Goal: Task Accomplishment & Management: Manage account settings

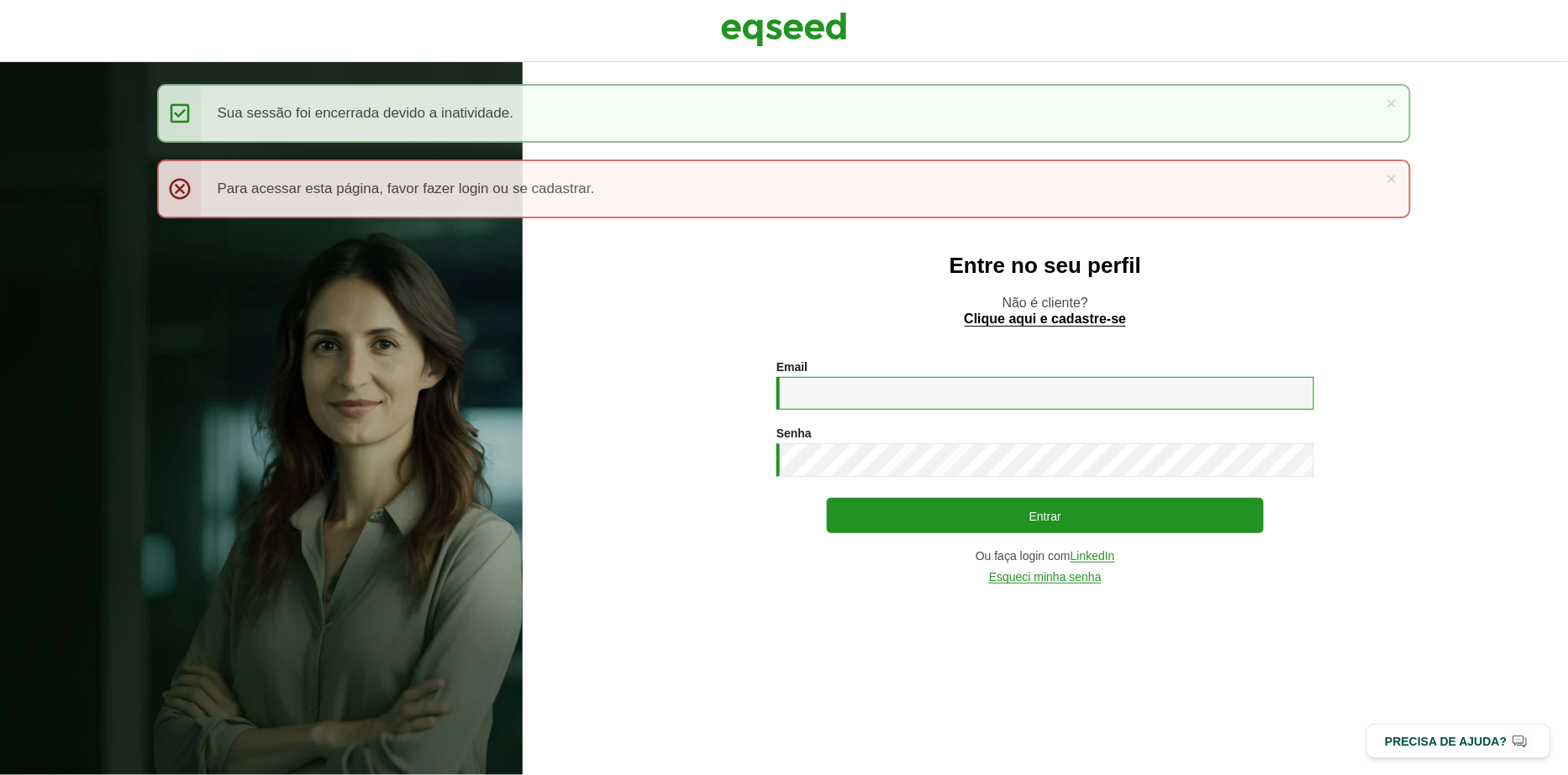
click at [866, 398] on input "Email *" at bounding box center [1045, 393] width 537 height 32
type input "**********"
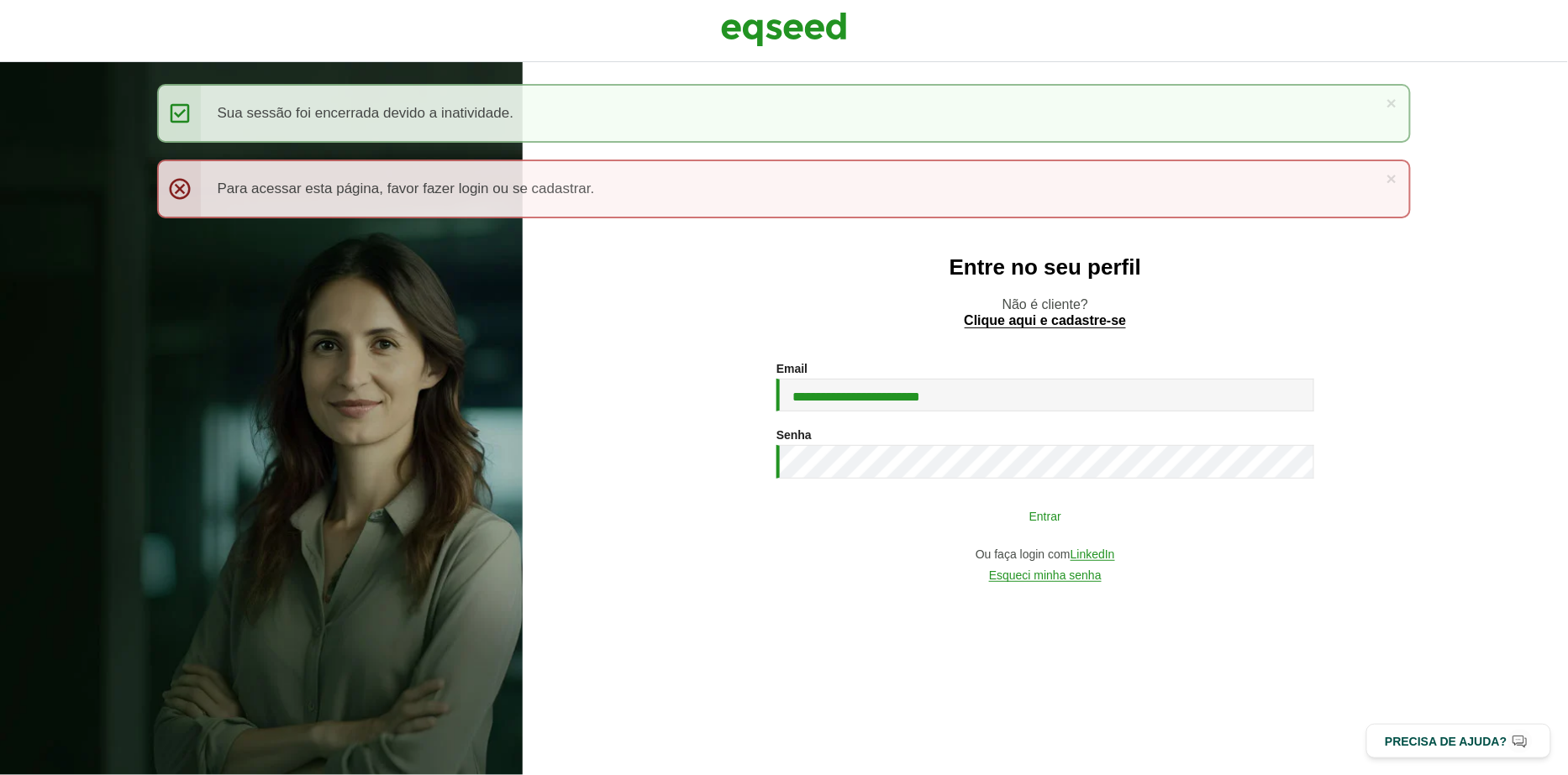
click at [864, 523] on button "Entrar" at bounding box center [1045, 515] width 437 height 32
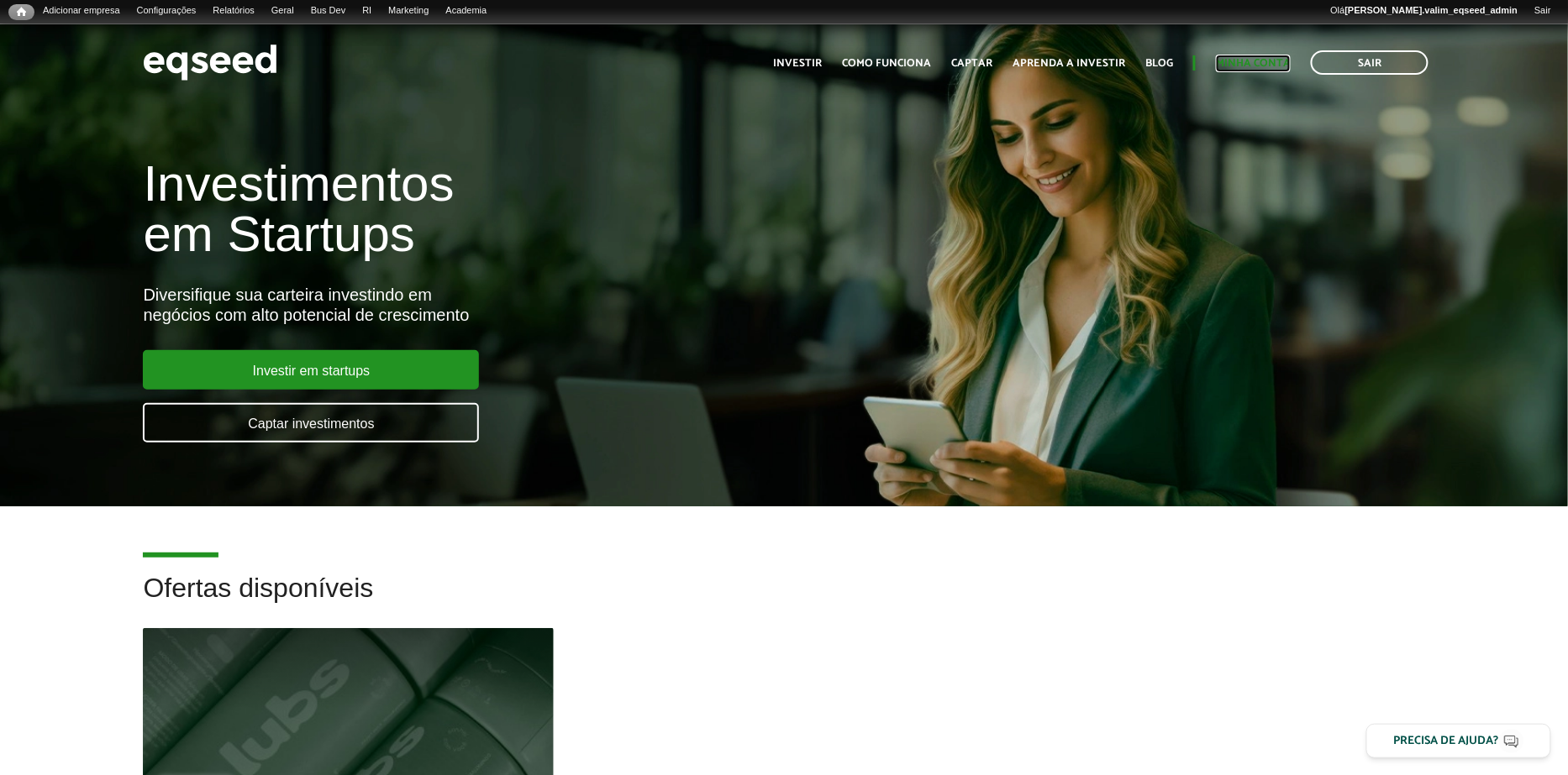
click at [1267, 61] on link "Minha conta" at bounding box center [1253, 64] width 75 height 11
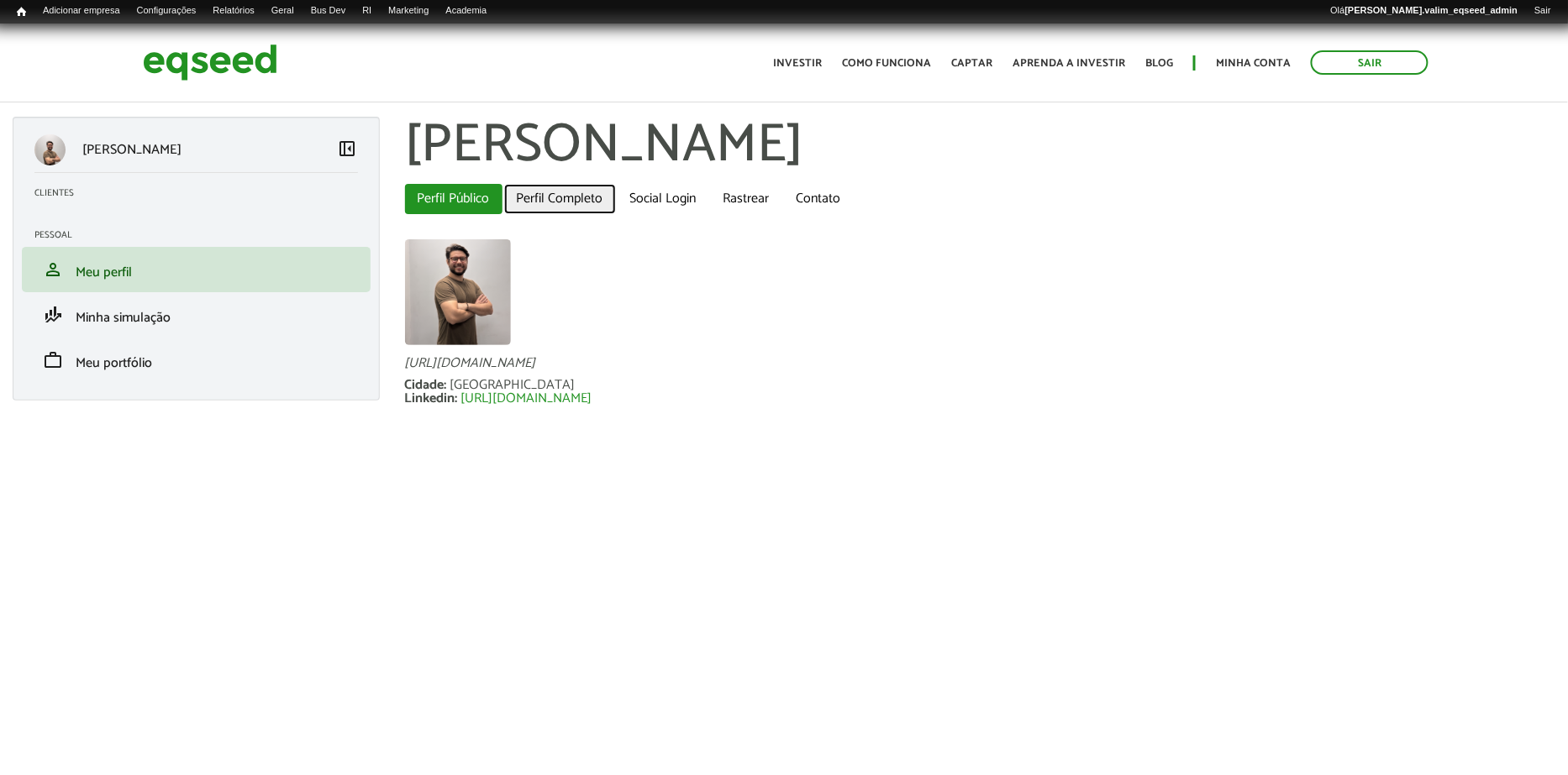
click at [552, 204] on link "Perfil Completo" at bounding box center [560, 199] width 111 height 31
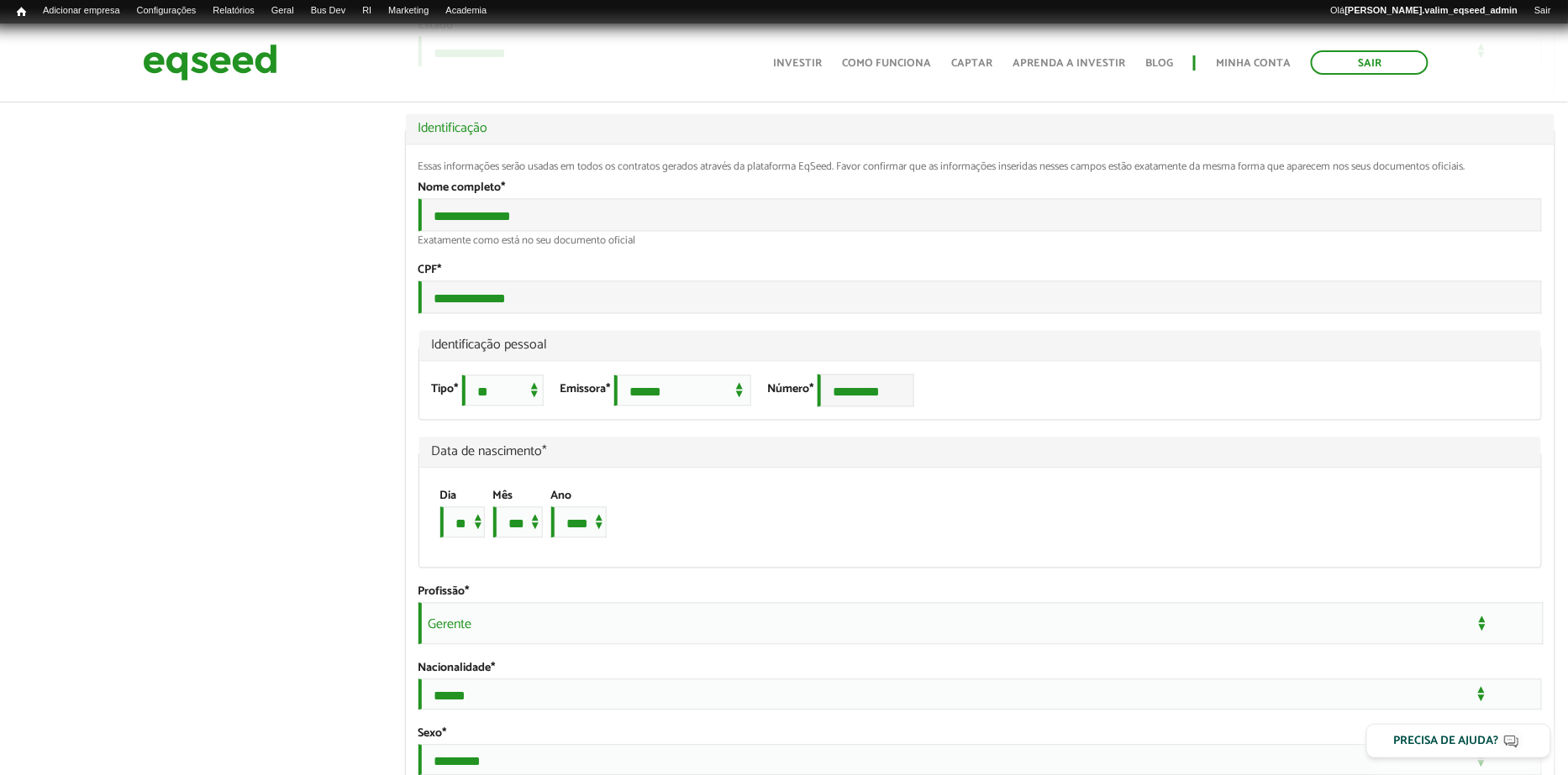
scroll to position [1056, 0]
